Goal: Task Accomplishment & Management: Manage account settings

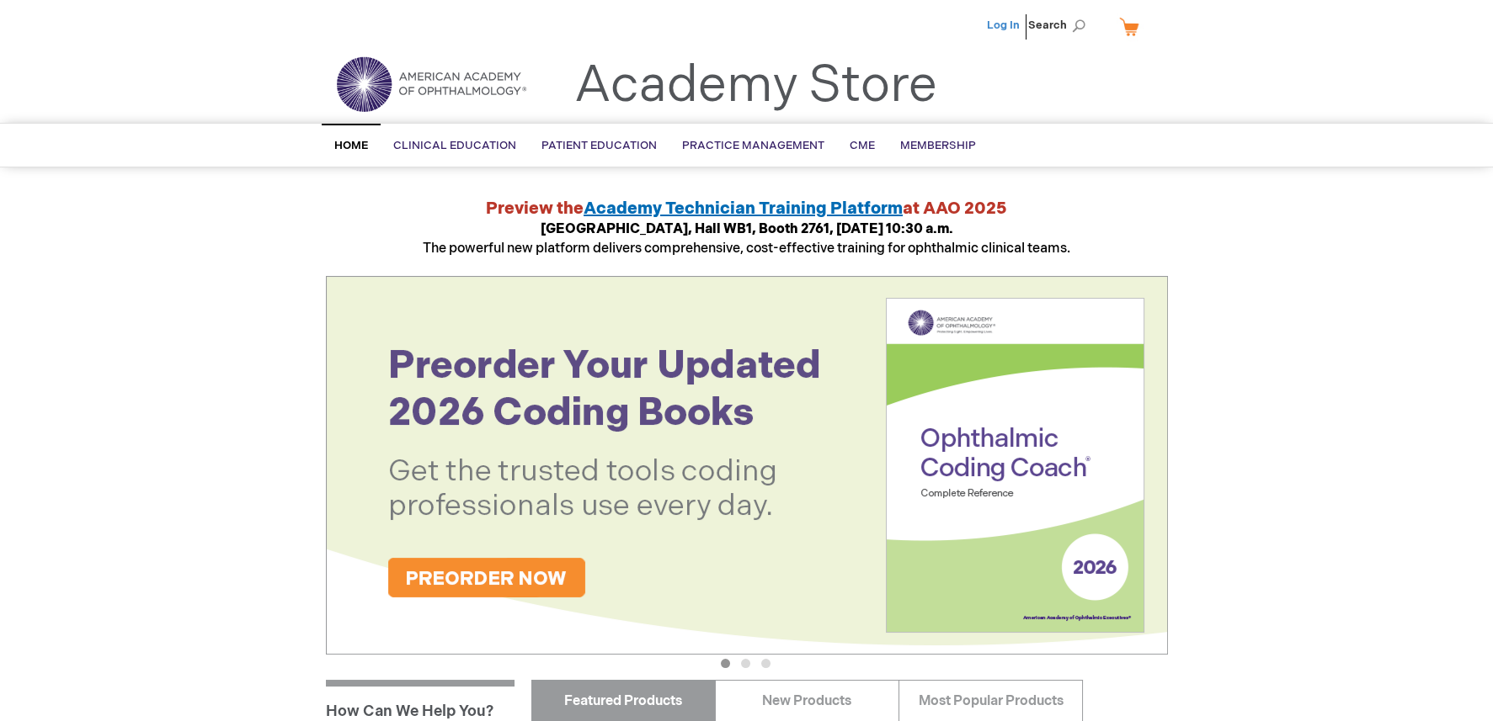
click at [1002, 20] on link "Log In" at bounding box center [1003, 25] width 33 height 13
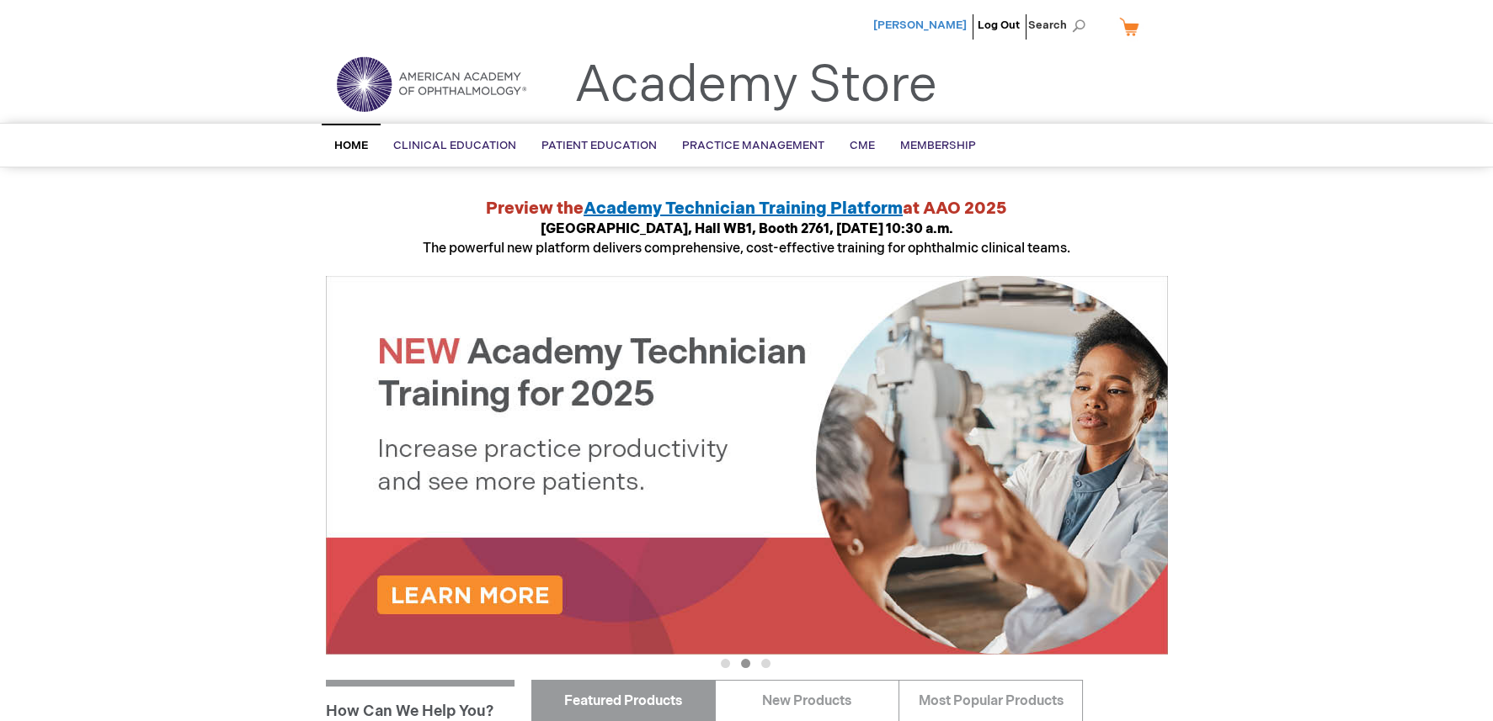
click at [922, 21] on span "[PERSON_NAME]" at bounding box center [919, 25] width 93 height 13
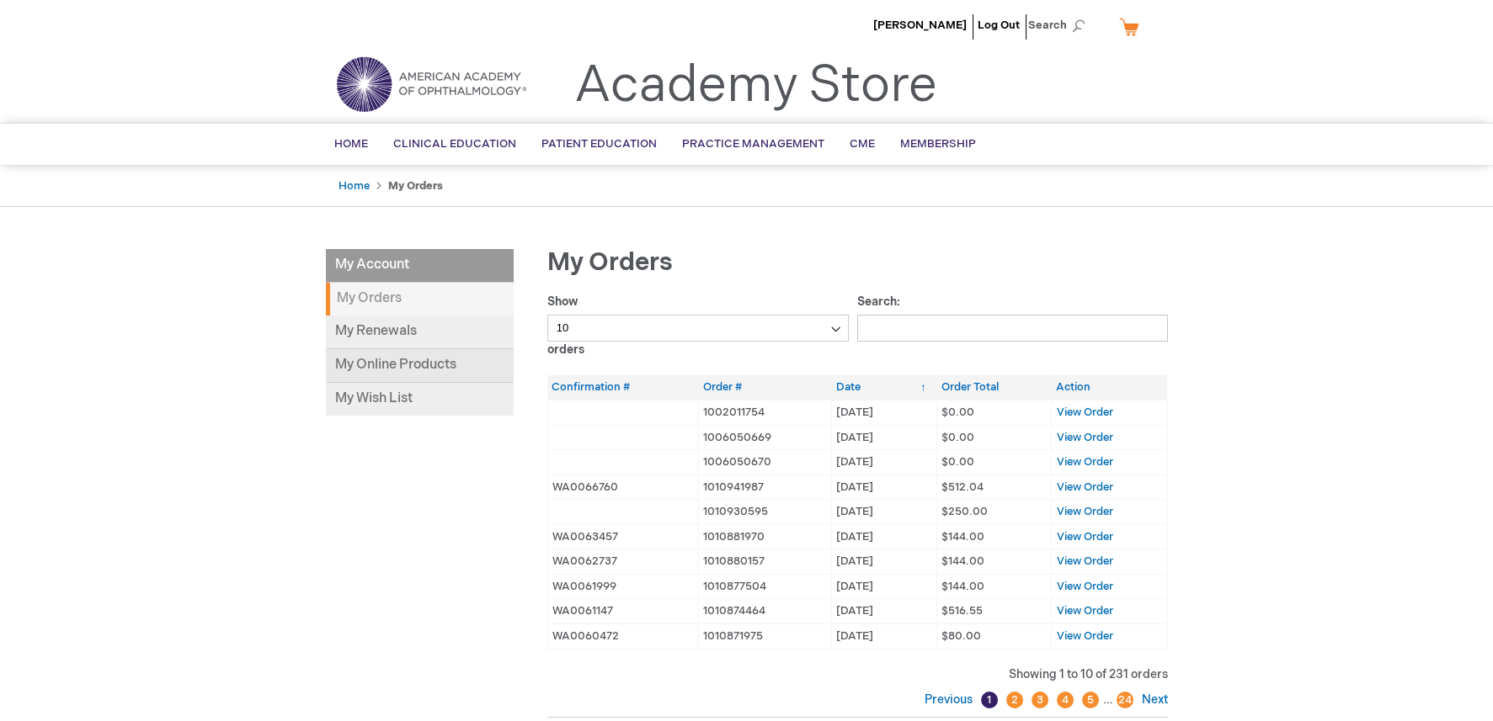
click at [405, 369] on link "My Online Products" at bounding box center [420, 366] width 188 height 34
